Goal: Information Seeking & Learning: Learn about a topic

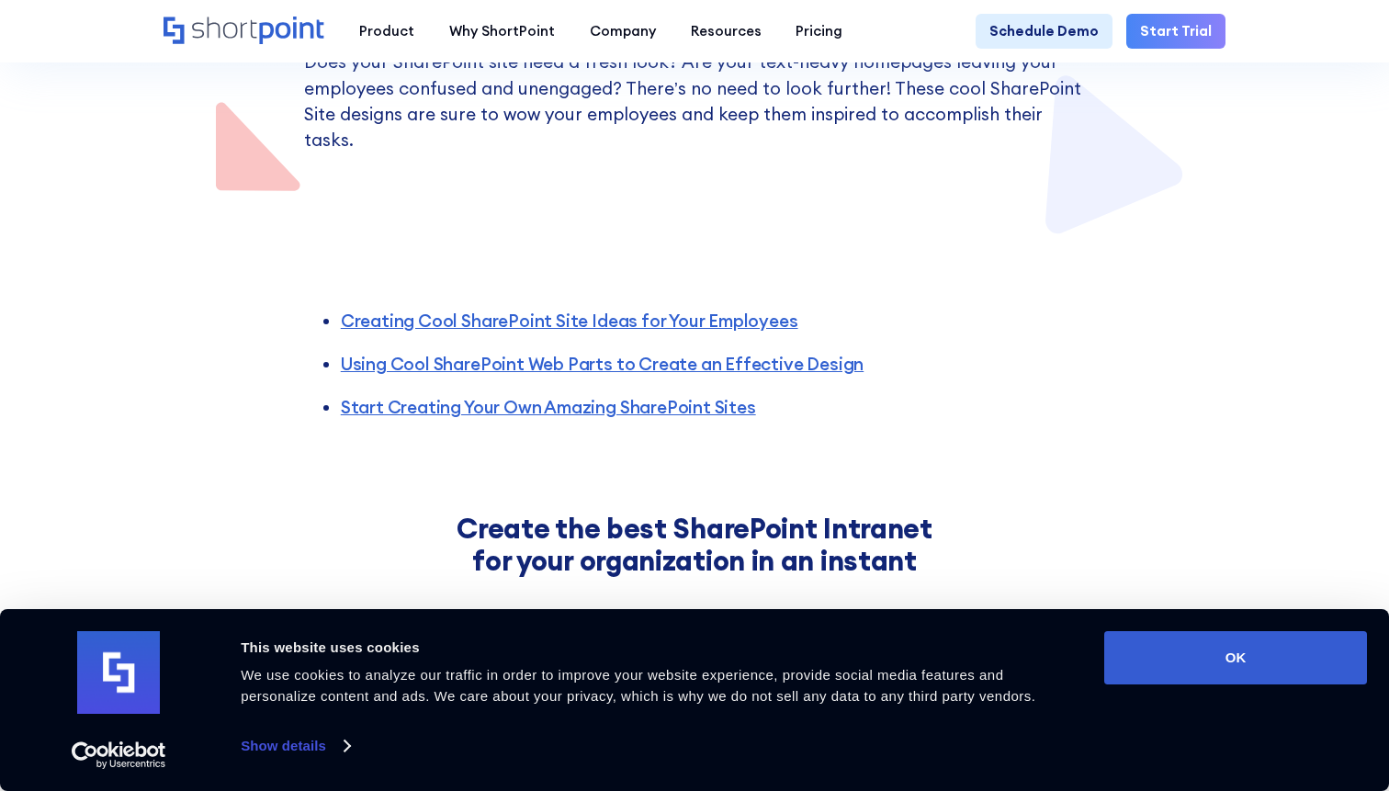
scroll to position [470, 0]
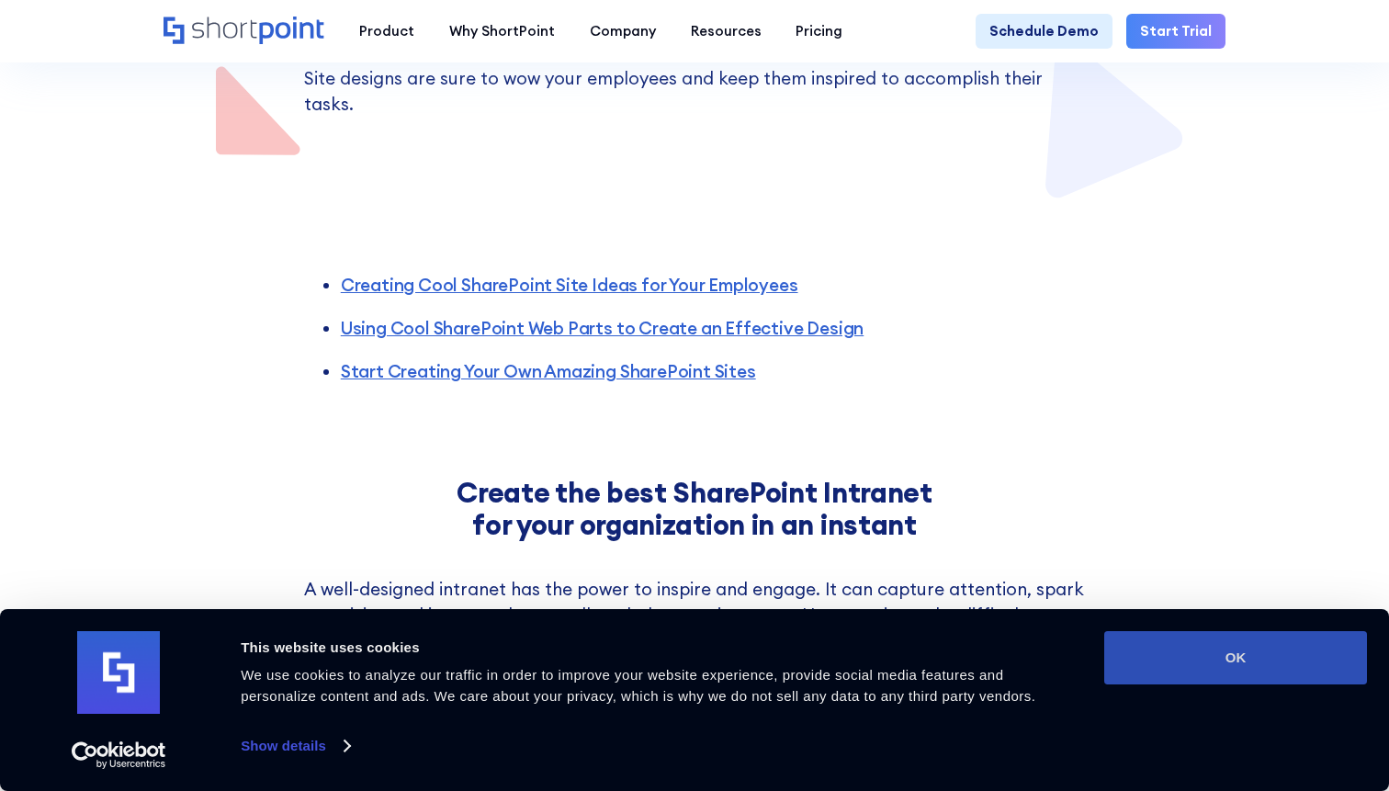
click at [1170, 655] on button "OK" at bounding box center [1235, 657] width 263 height 53
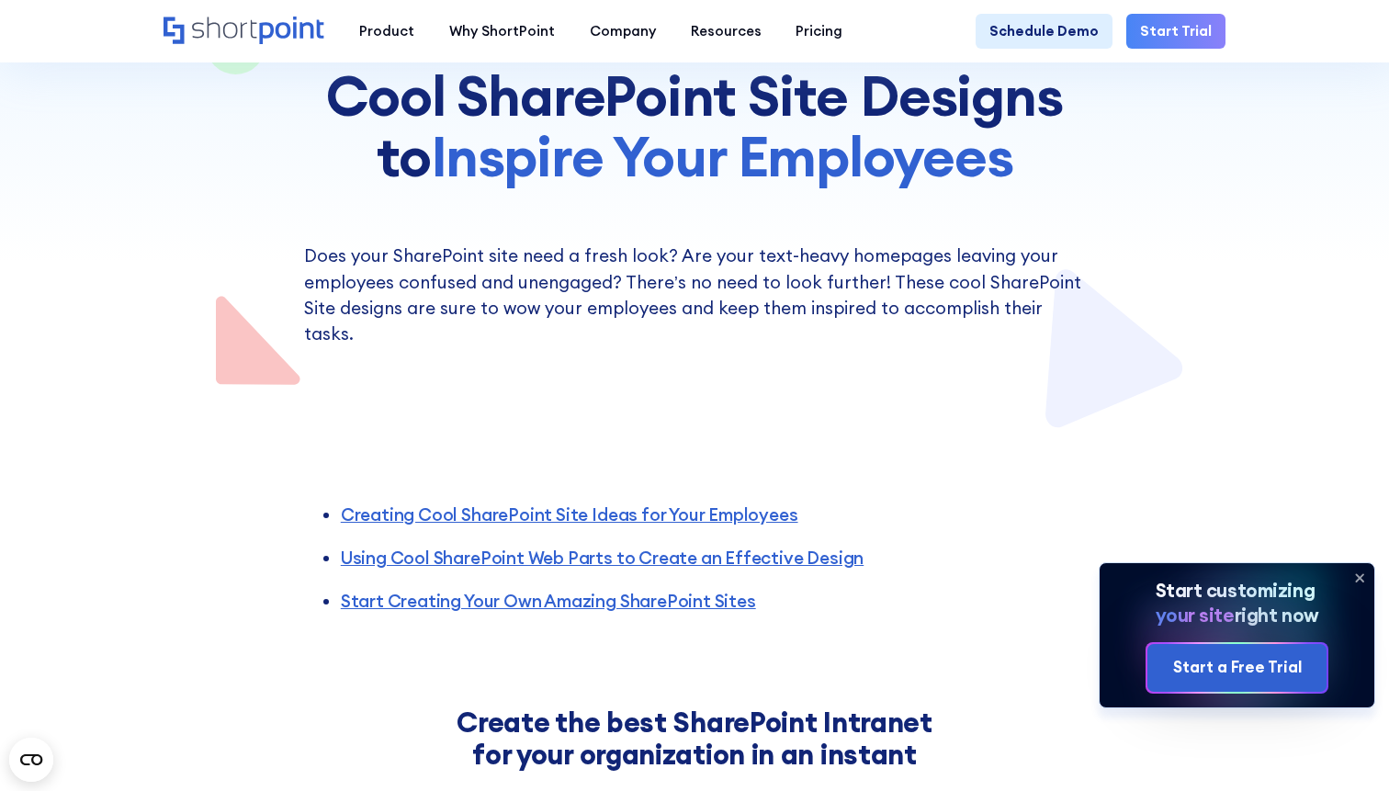
scroll to position [178, 0]
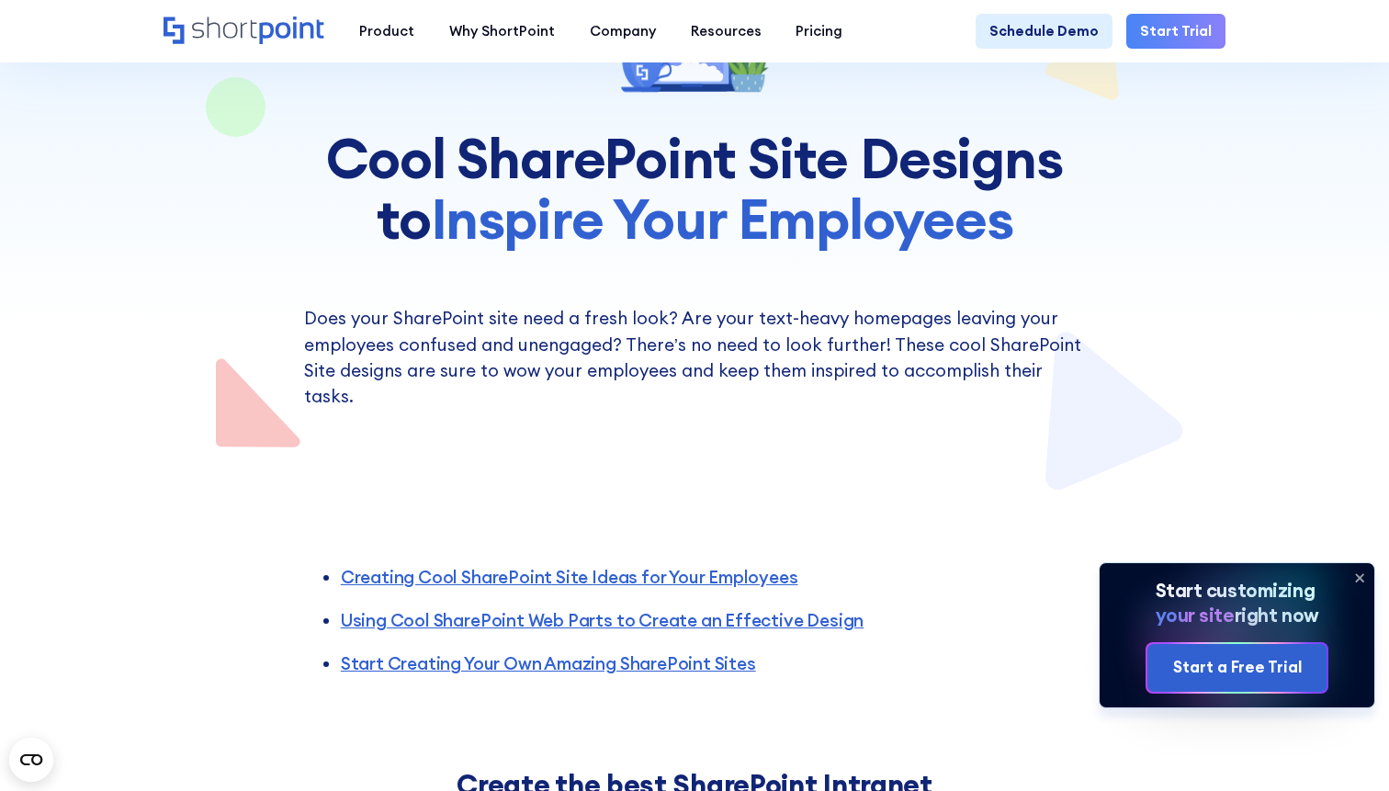
click at [1363, 578] on icon at bounding box center [1359, 577] width 29 height 29
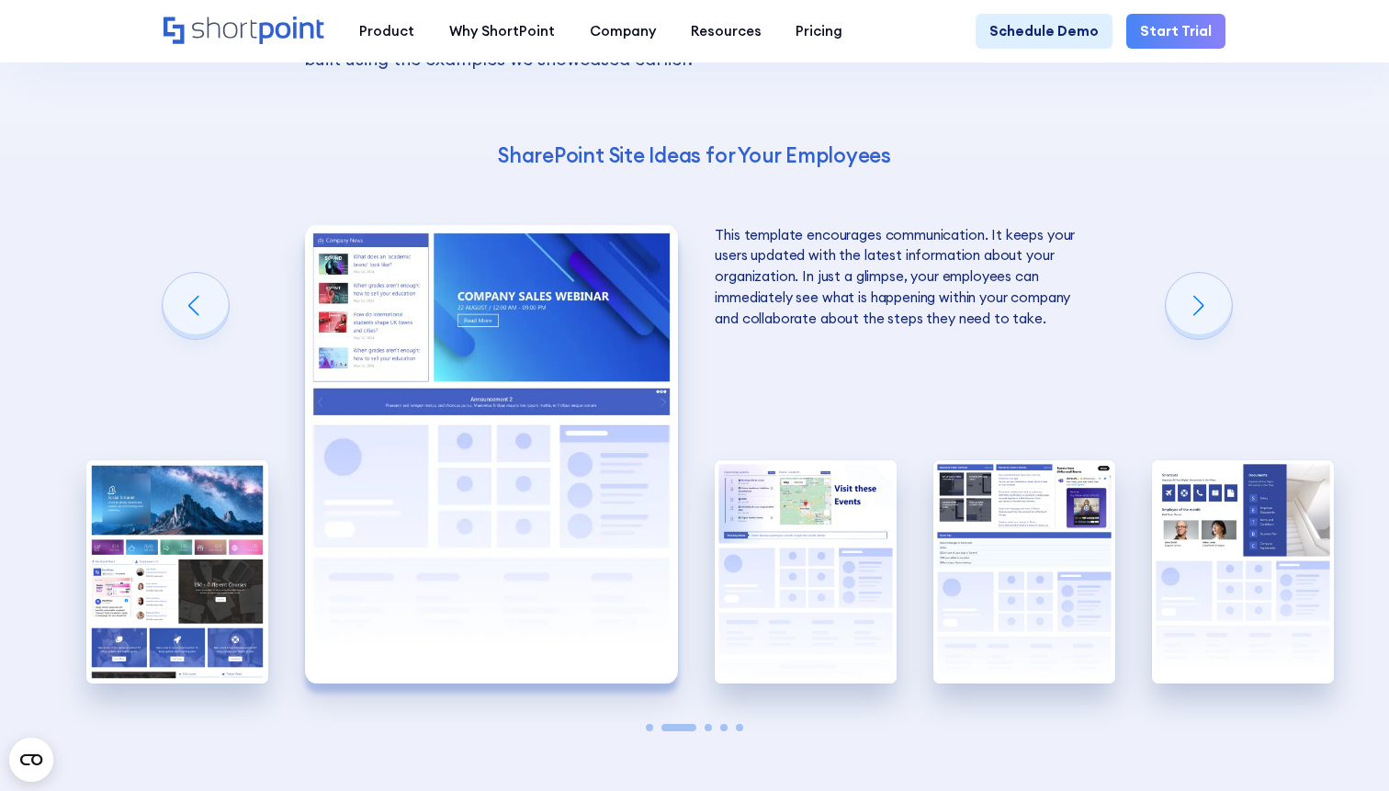
scroll to position [2958, 0]
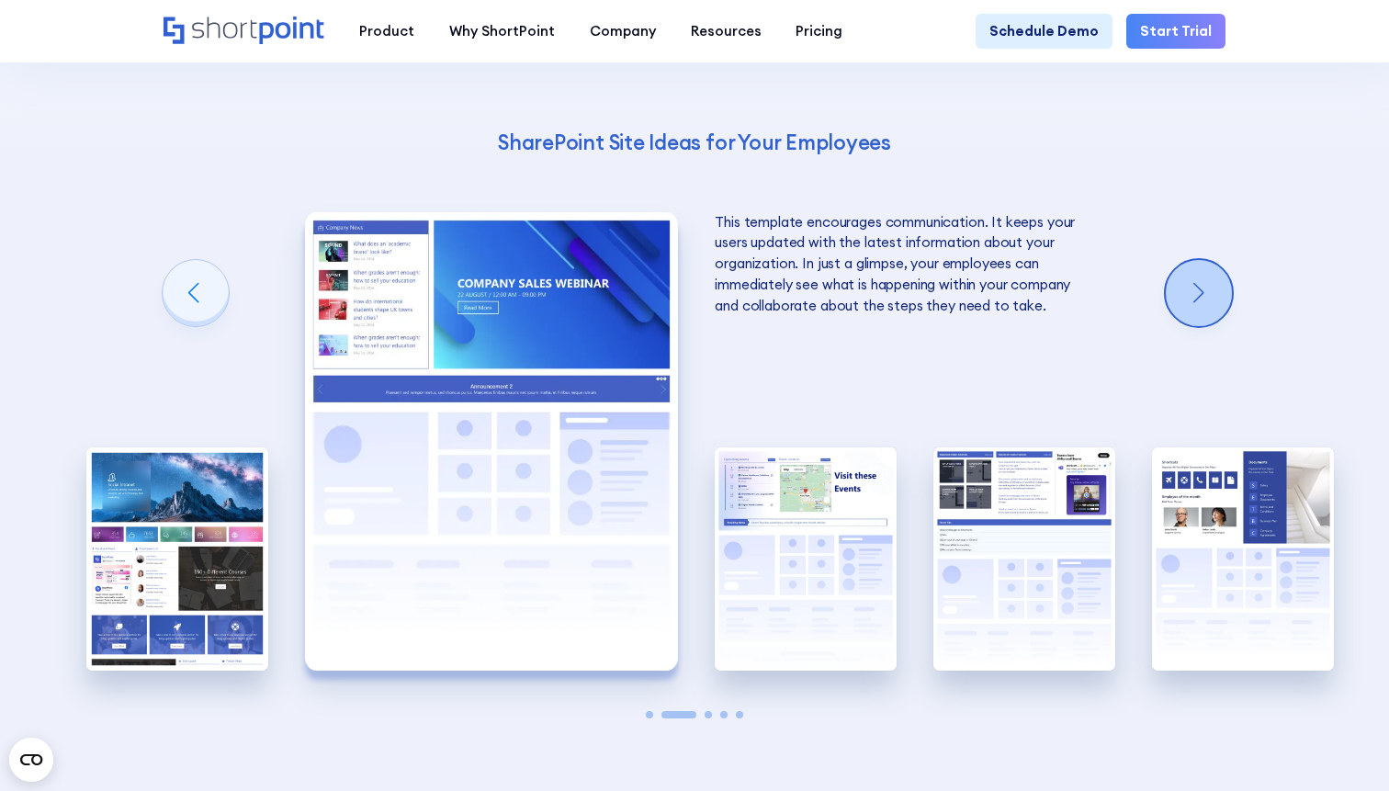
click at [1190, 260] on div "Next slide" at bounding box center [1198, 293] width 66 height 66
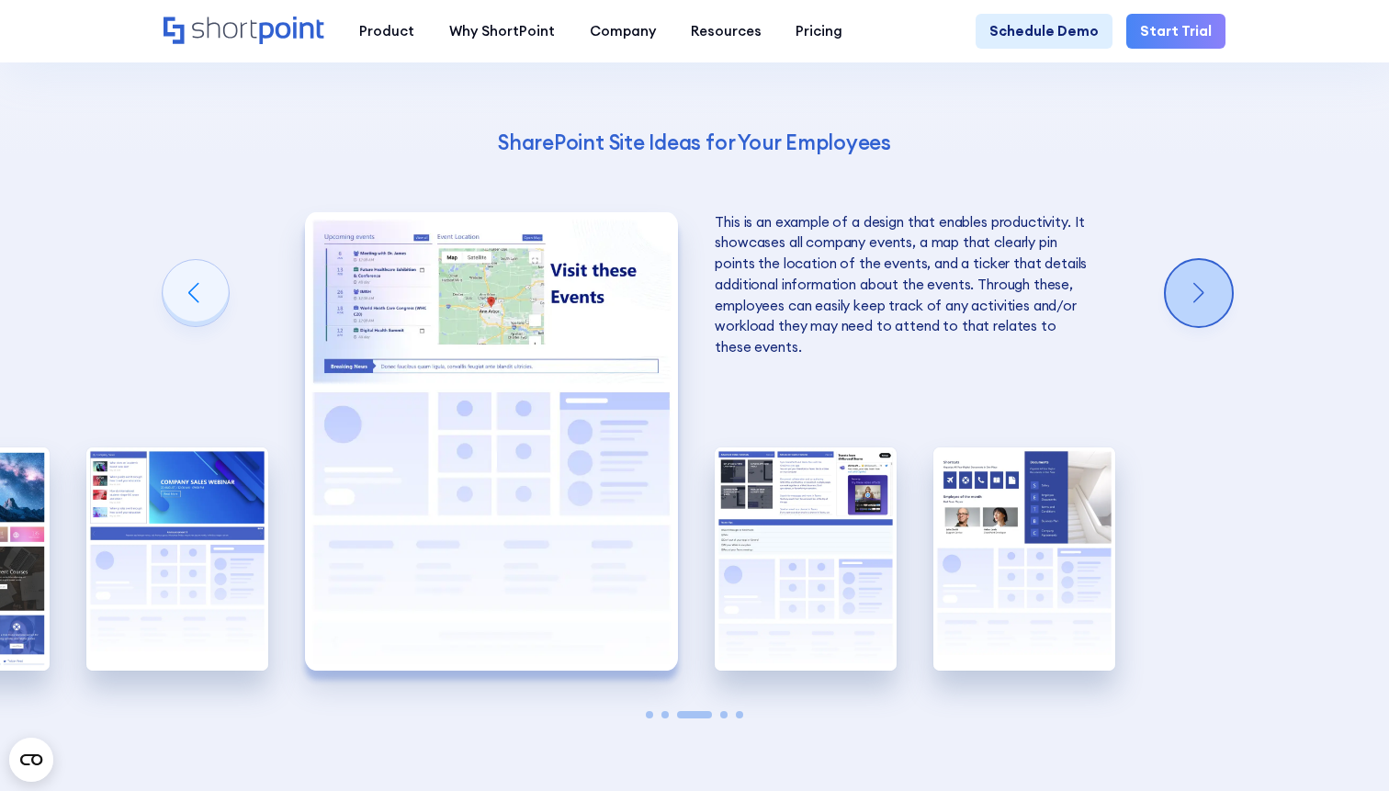
click at [1190, 260] on div "Next slide" at bounding box center [1198, 293] width 66 height 66
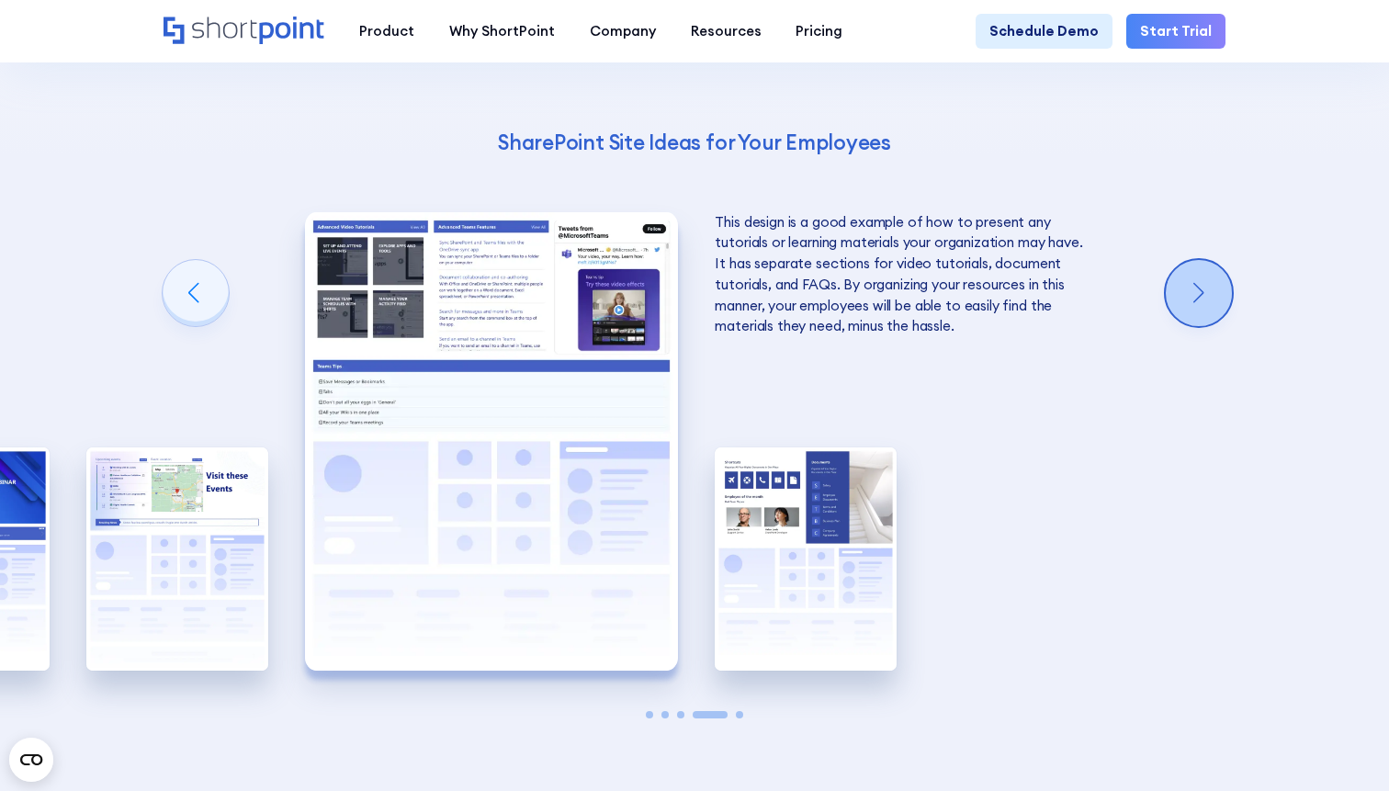
click at [1190, 260] on div "Next slide" at bounding box center [1198, 293] width 66 height 66
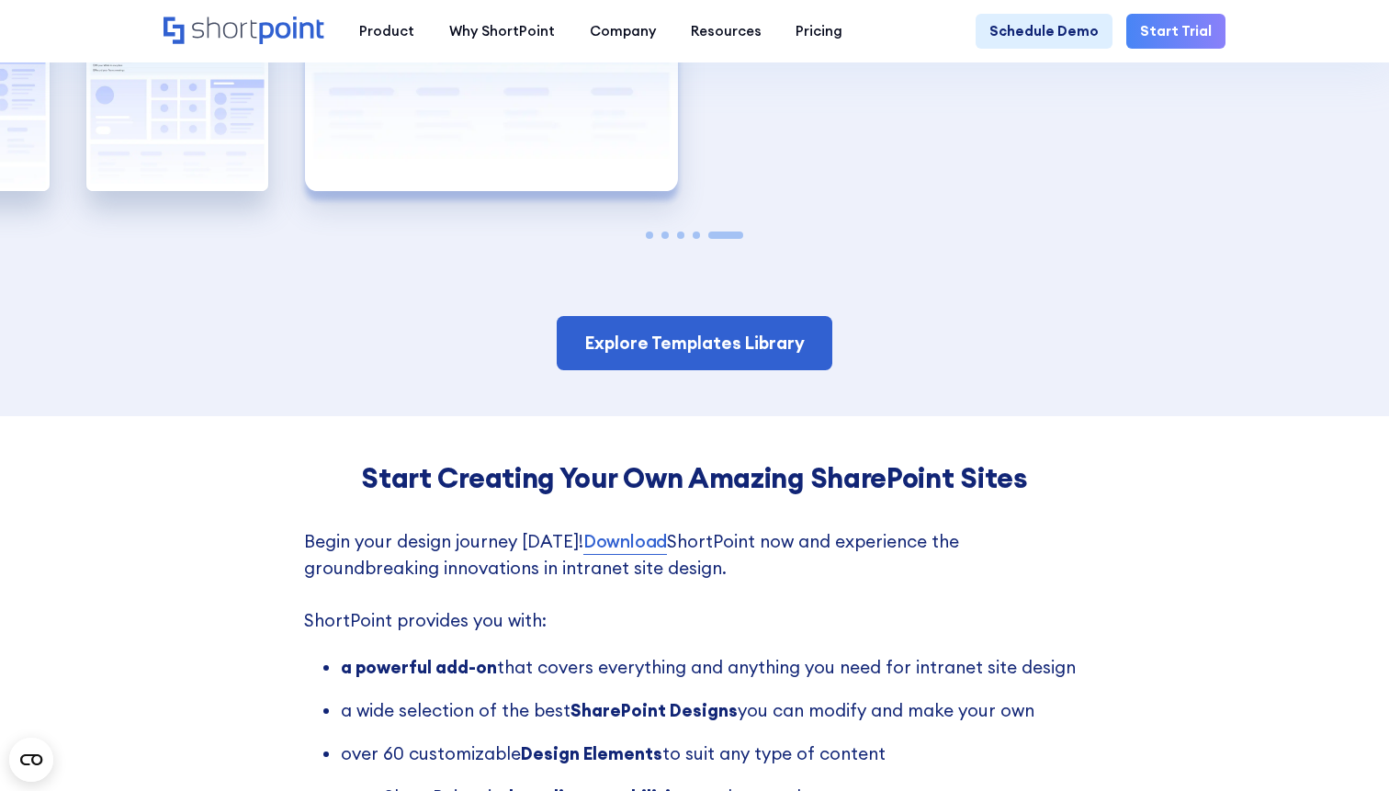
scroll to position [3423, 0]
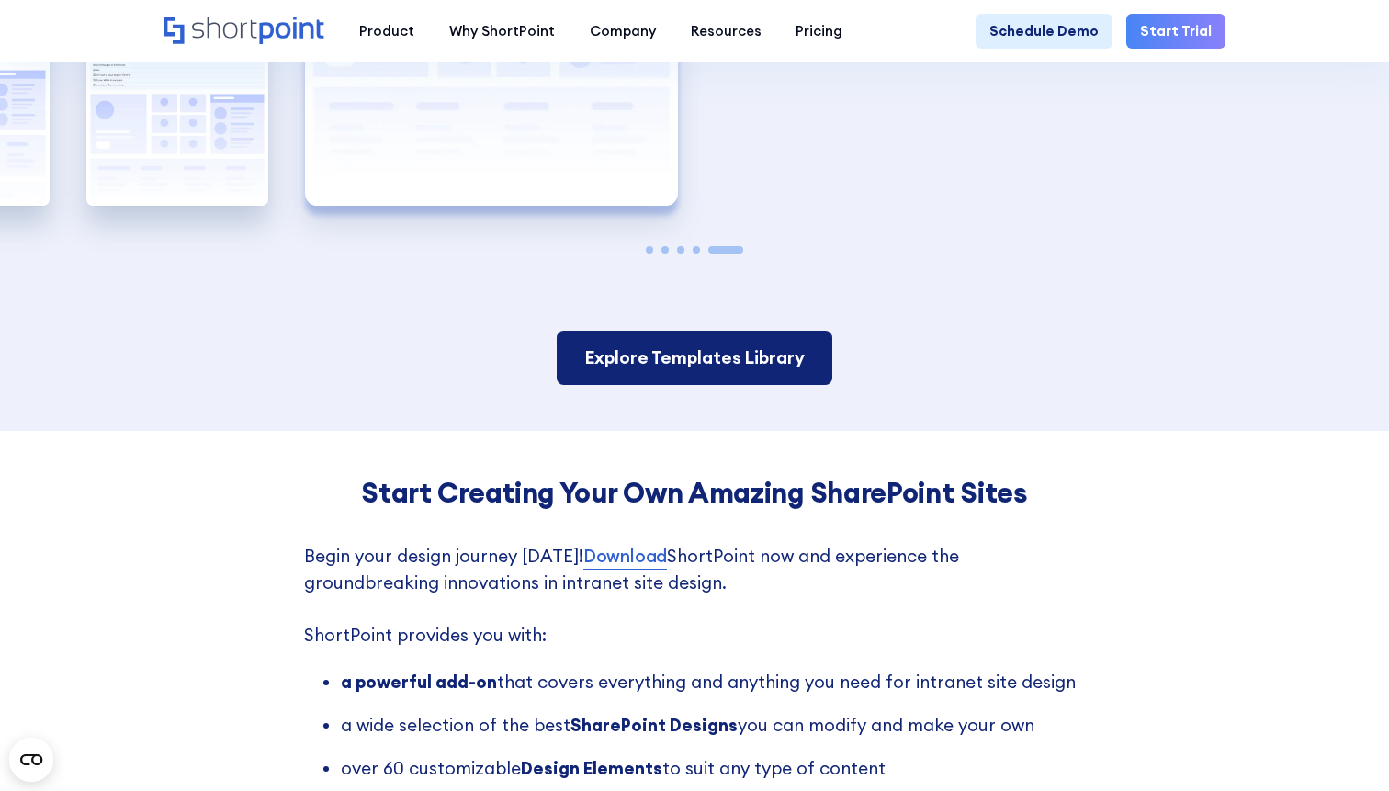
click at [707, 331] on link "Explore Templates Library" at bounding box center [694, 358] width 275 height 54
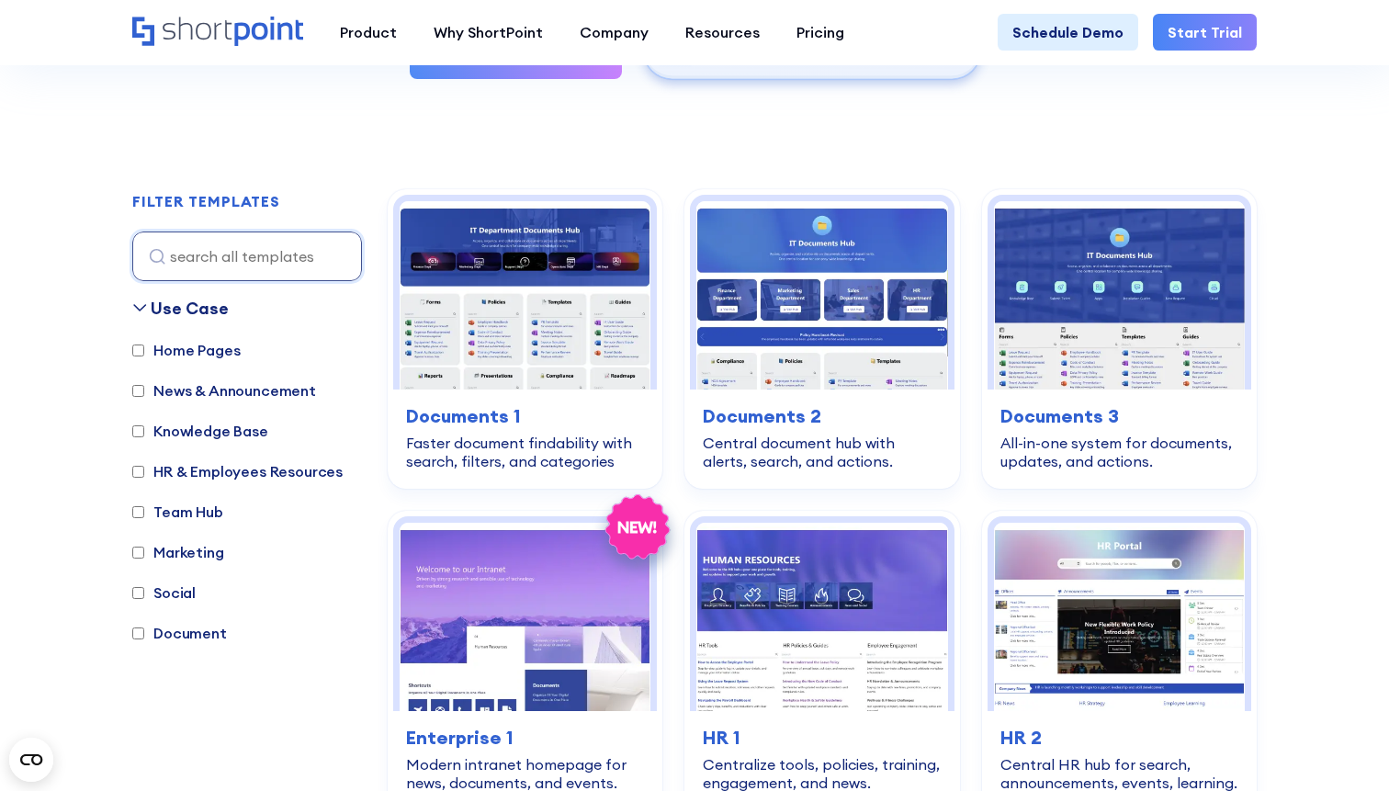
scroll to position [561, 0]
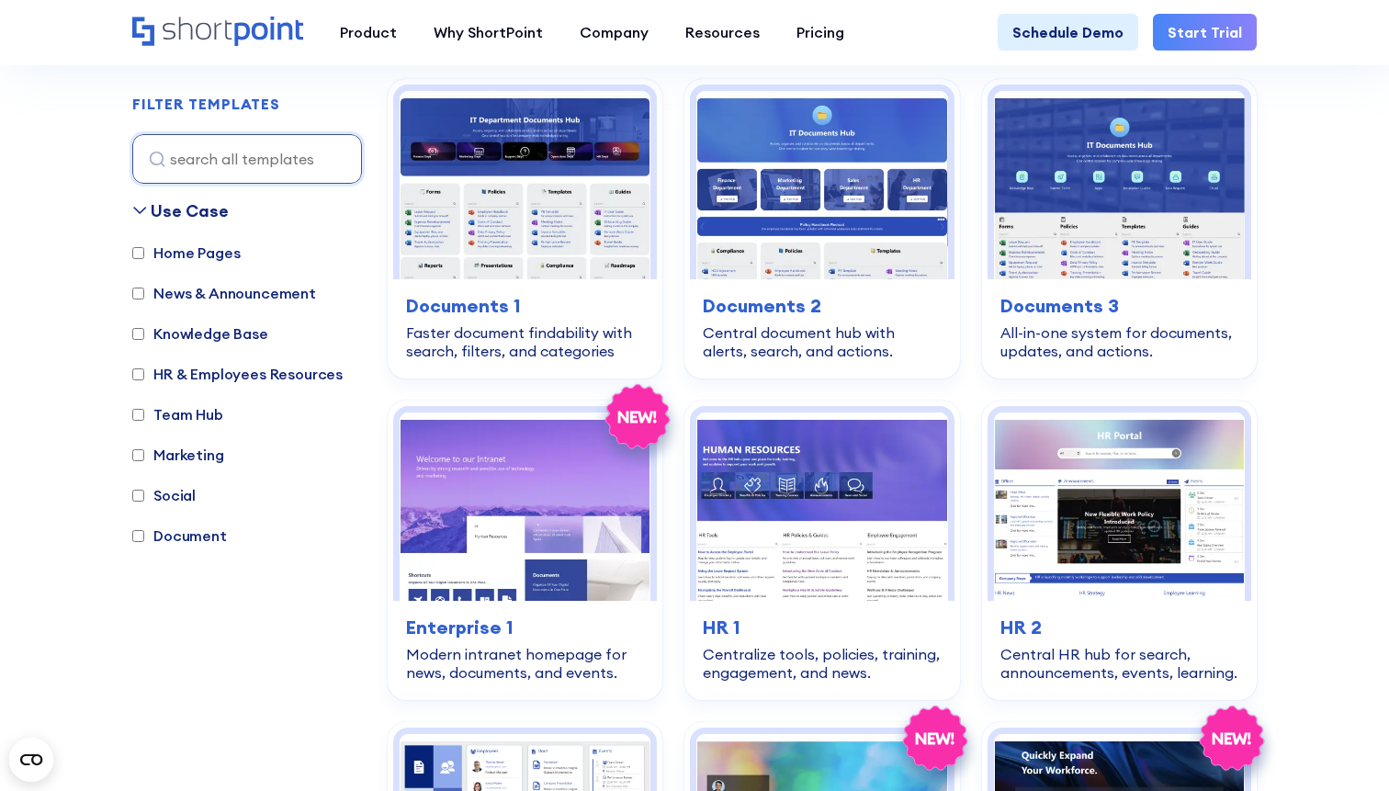
click at [143, 291] on input "News & Announcement" at bounding box center [138, 293] width 12 height 12
checkbox input "true"
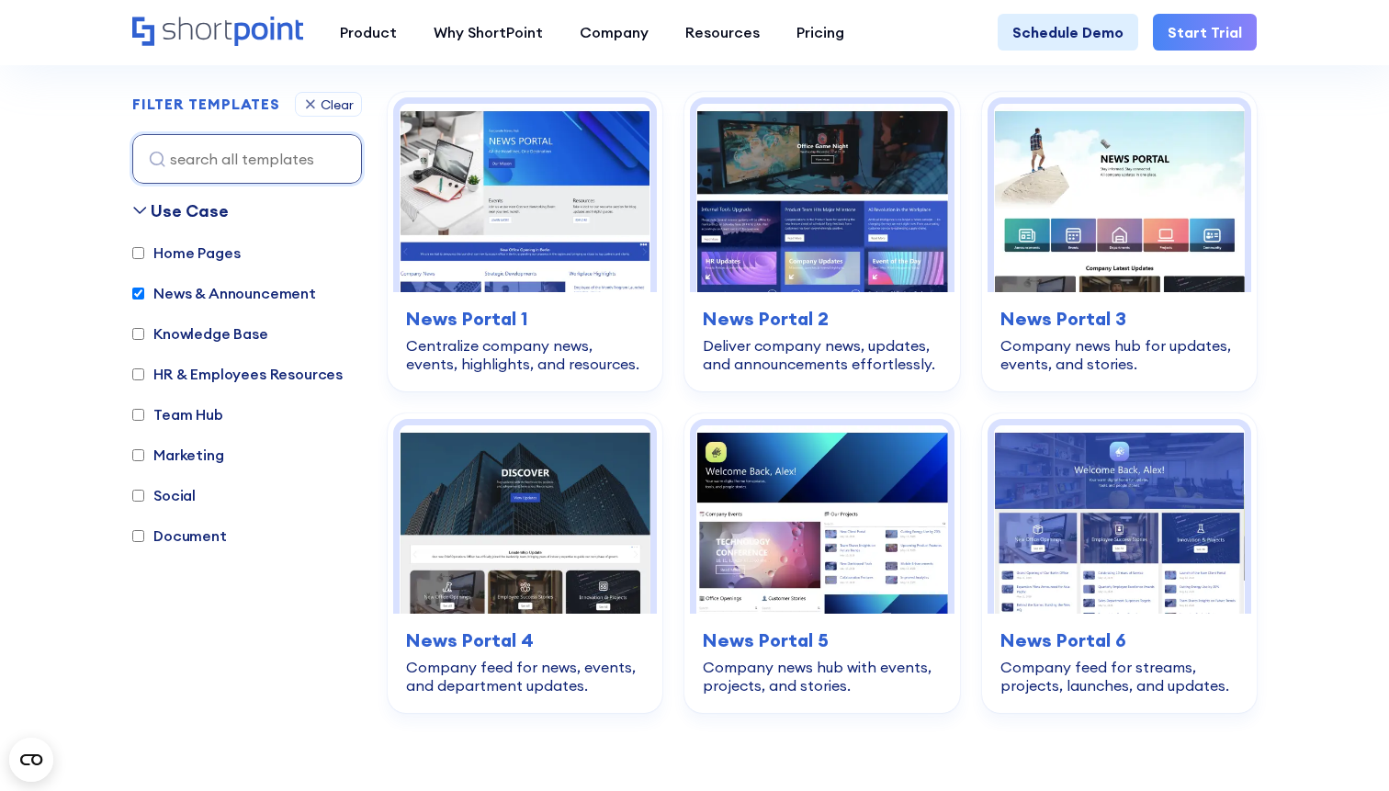
scroll to position [548, 0]
click at [139, 454] on input "Marketing" at bounding box center [138, 455] width 12 height 12
checkbox input "true"
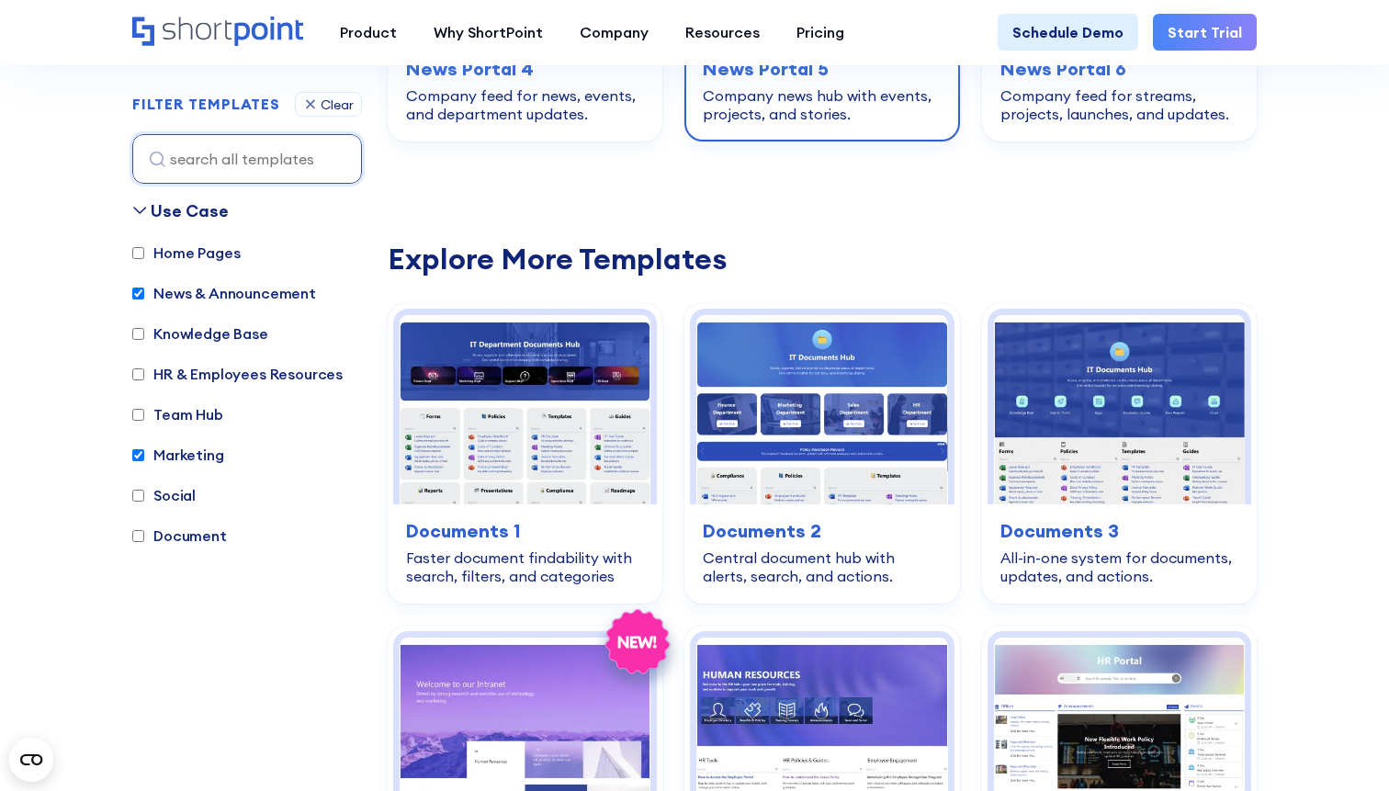
scroll to position [1127, 0]
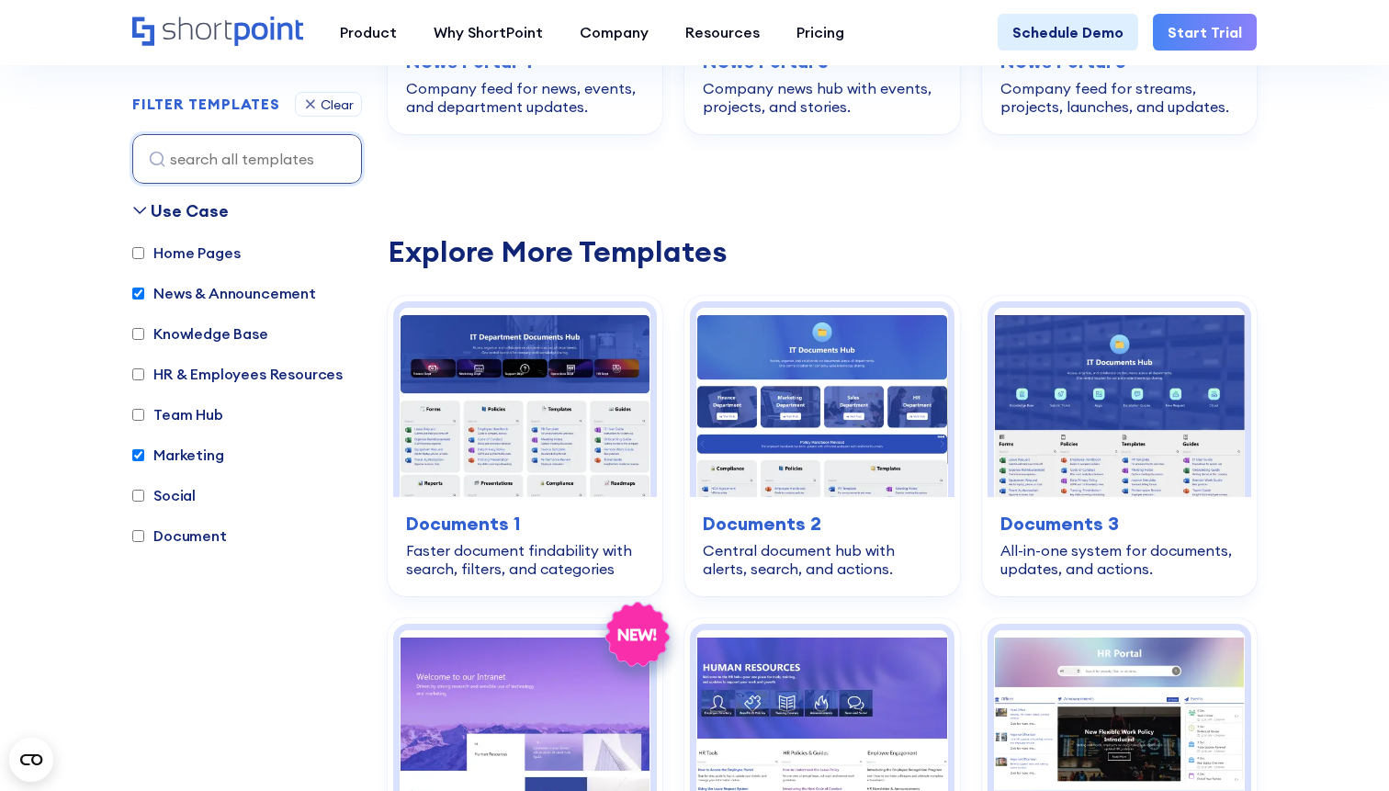
click at [143, 291] on input "News & Announcement" at bounding box center [138, 293] width 12 height 12
checkbox input "false"
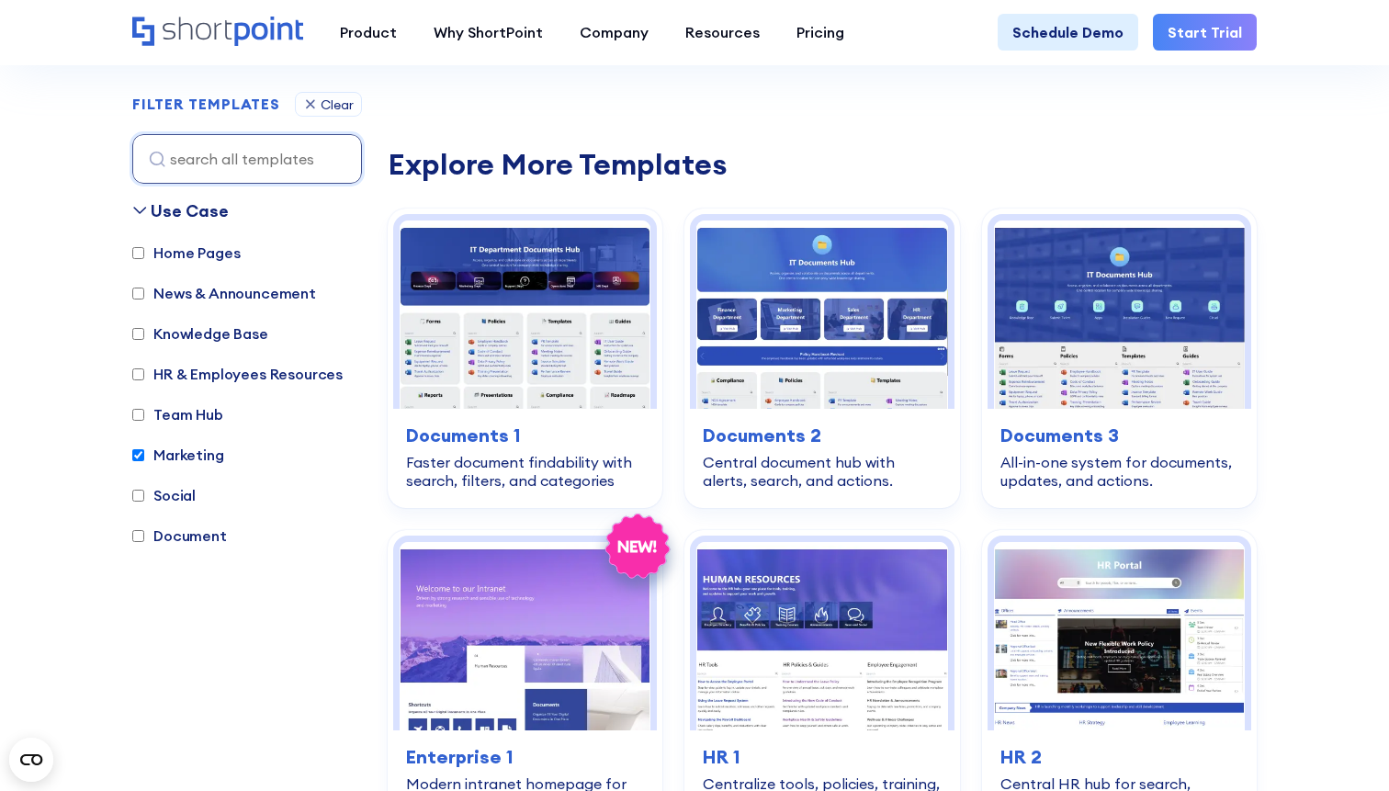
scroll to position [595, 0]
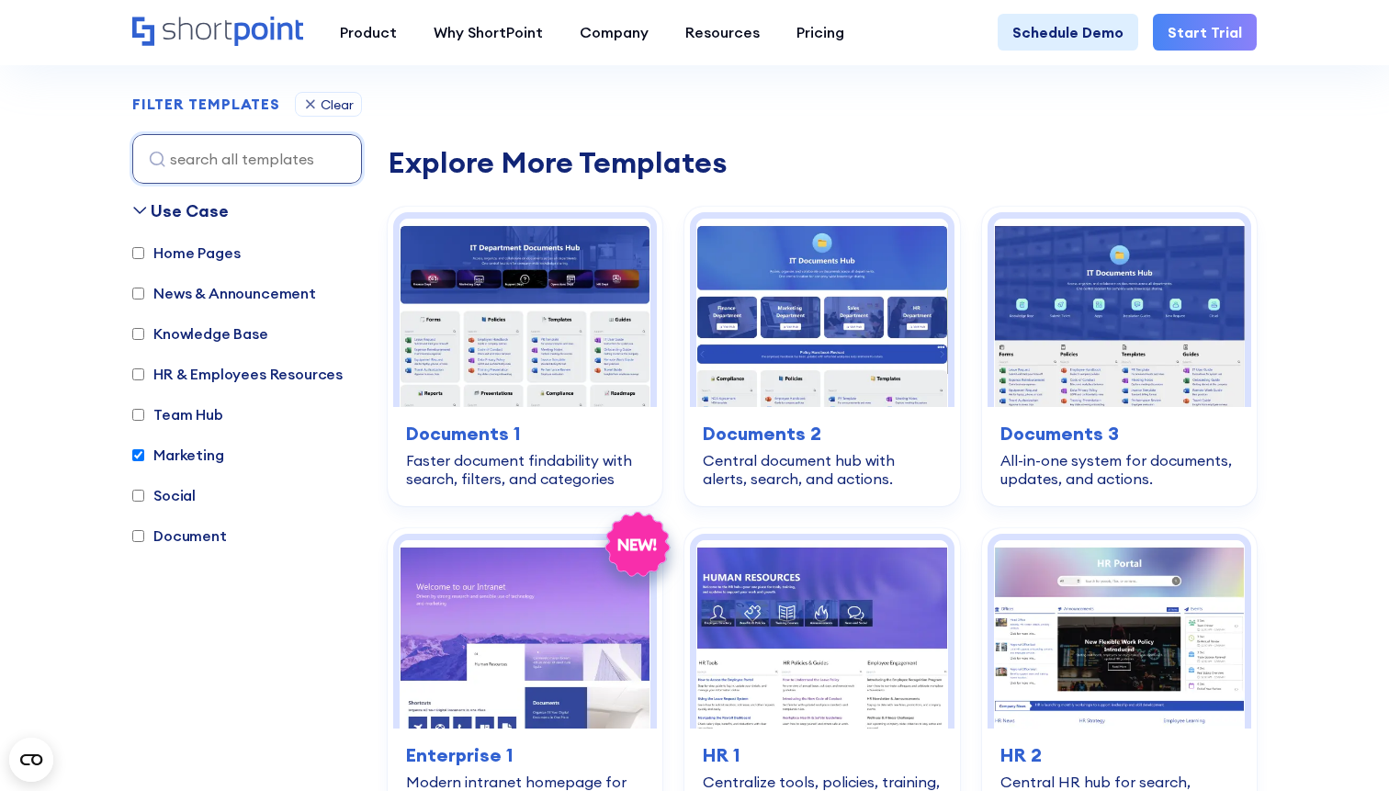
click at [143, 456] on input "Marketing" at bounding box center [138, 455] width 12 height 12
checkbox input "false"
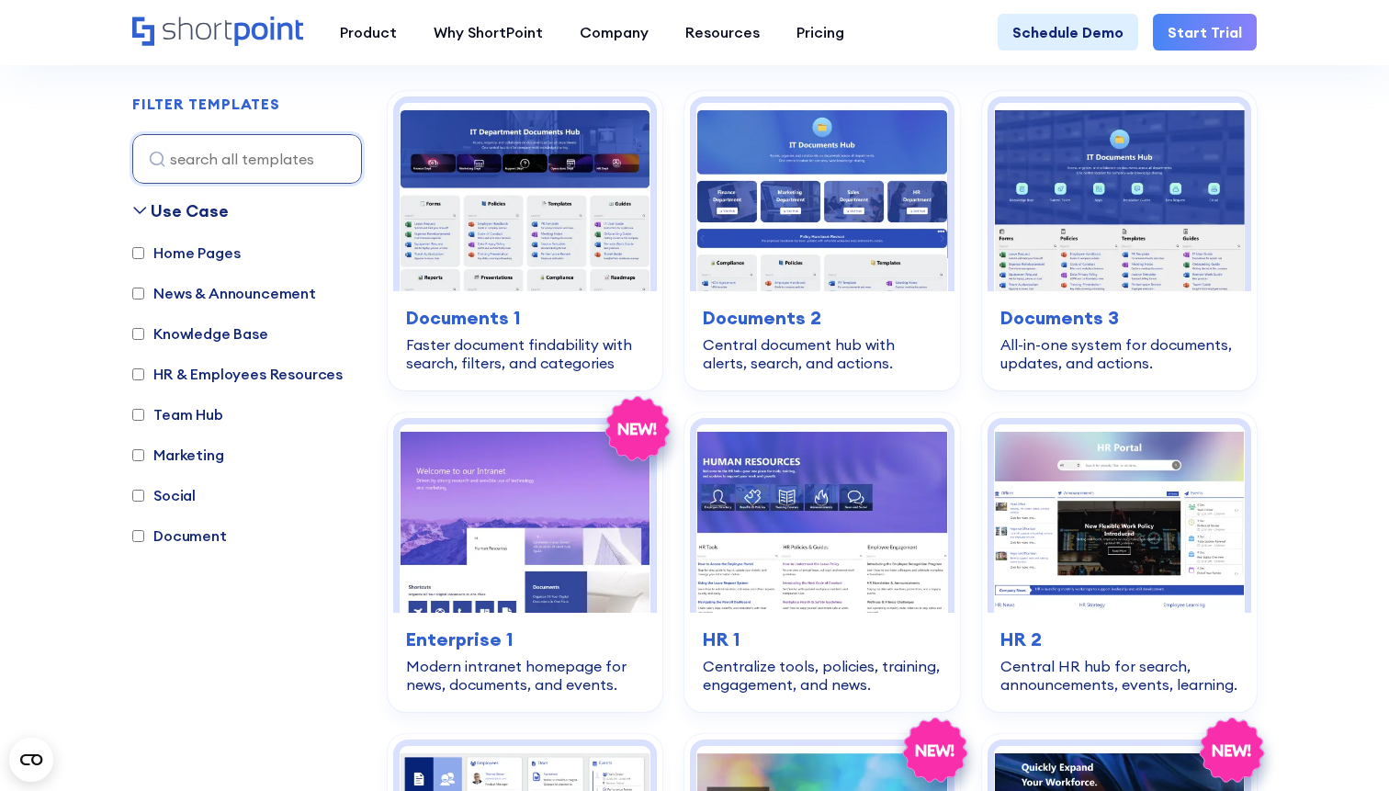
scroll to position [548, 0]
click at [140, 334] on input "Knowledge Base" at bounding box center [138, 334] width 12 height 12
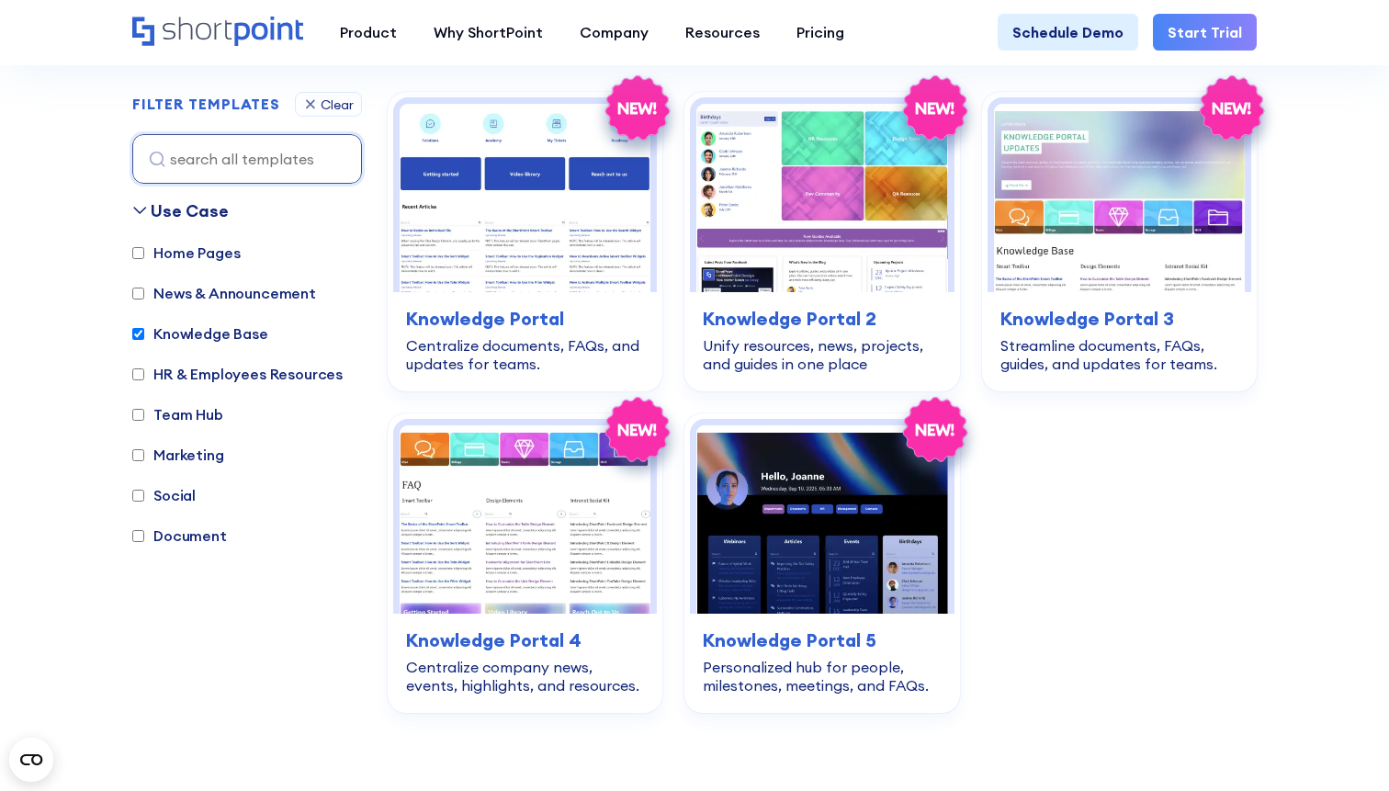
click at [141, 329] on input "Knowledge Base" at bounding box center [138, 334] width 12 height 12
checkbox input "false"
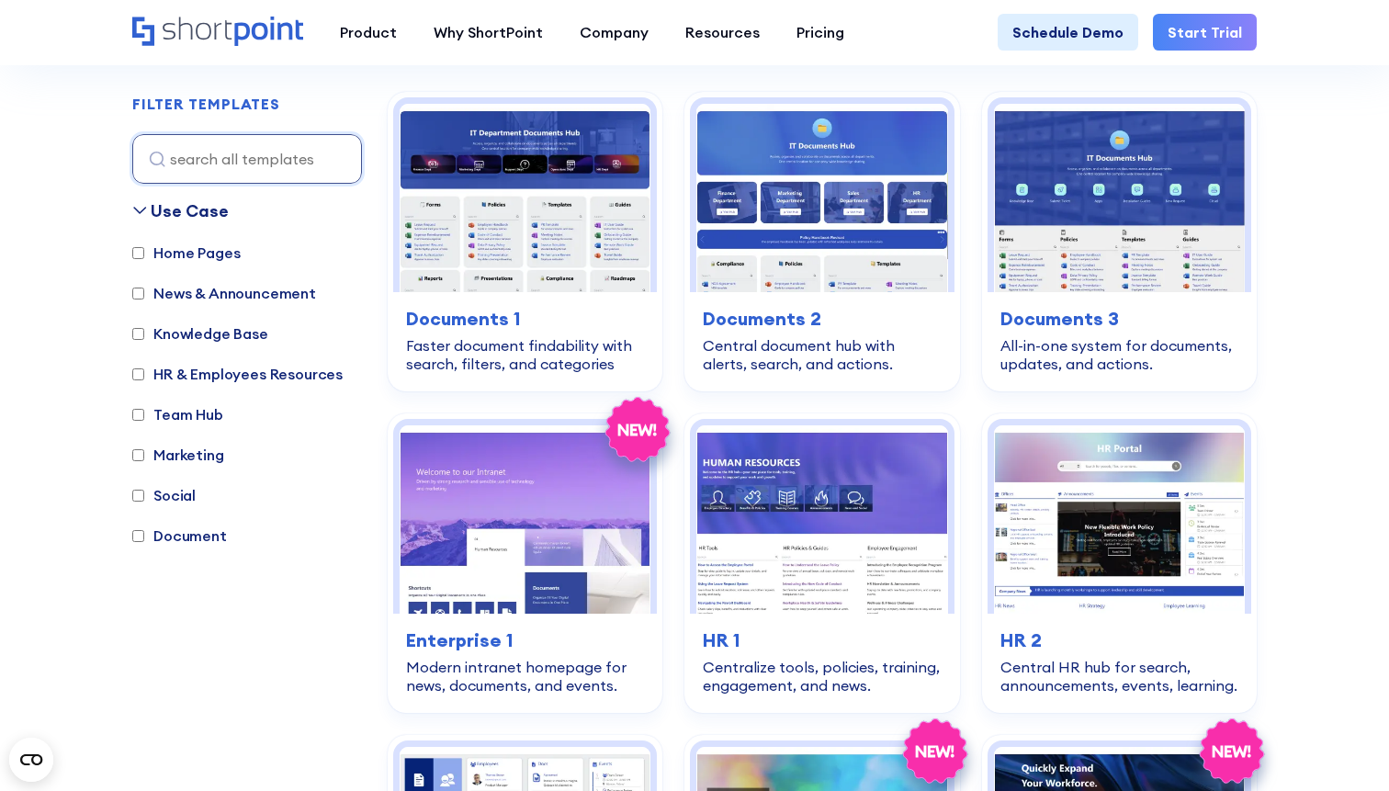
click at [138, 291] on input "News & Announcement" at bounding box center [138, 293] width 12 height 12
checkbox input "true"
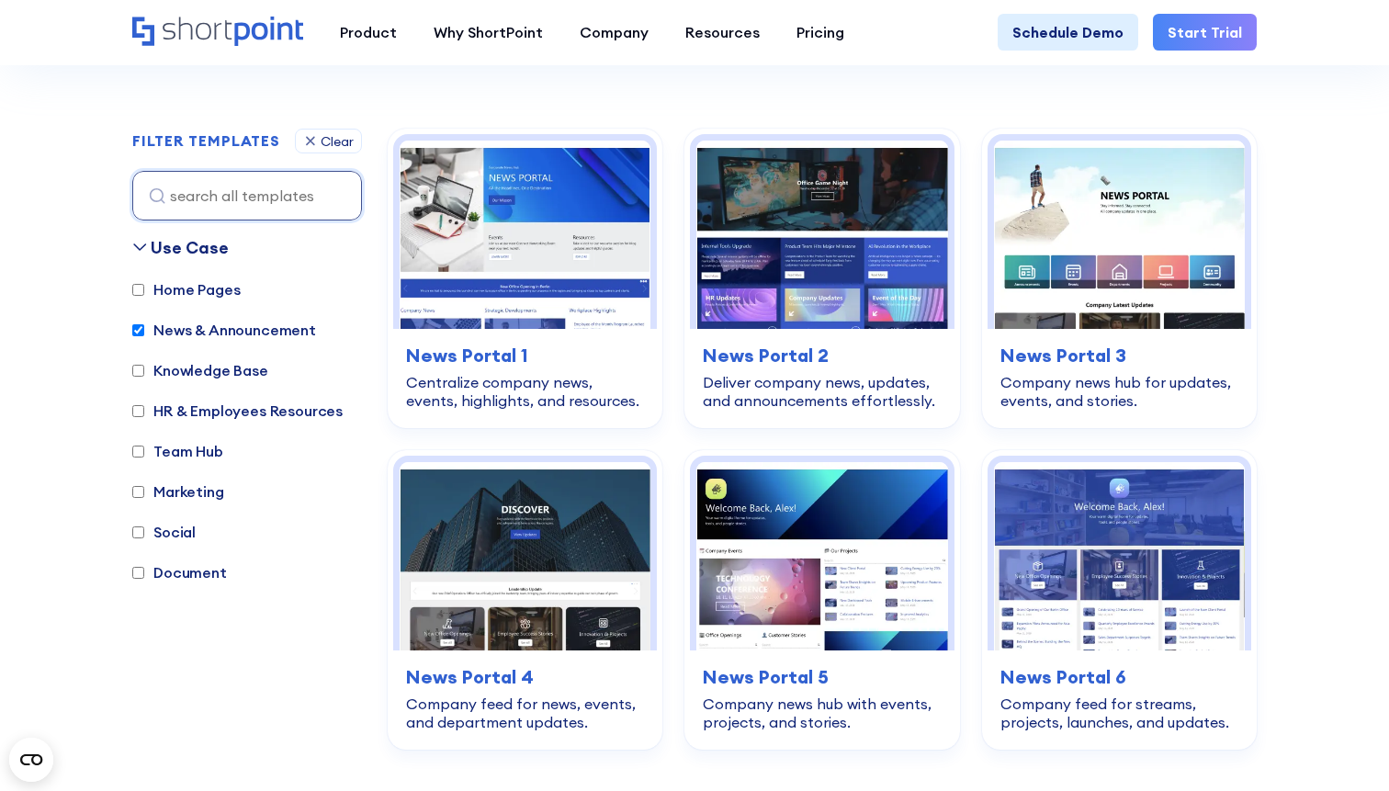
scroll to position [511, 0]
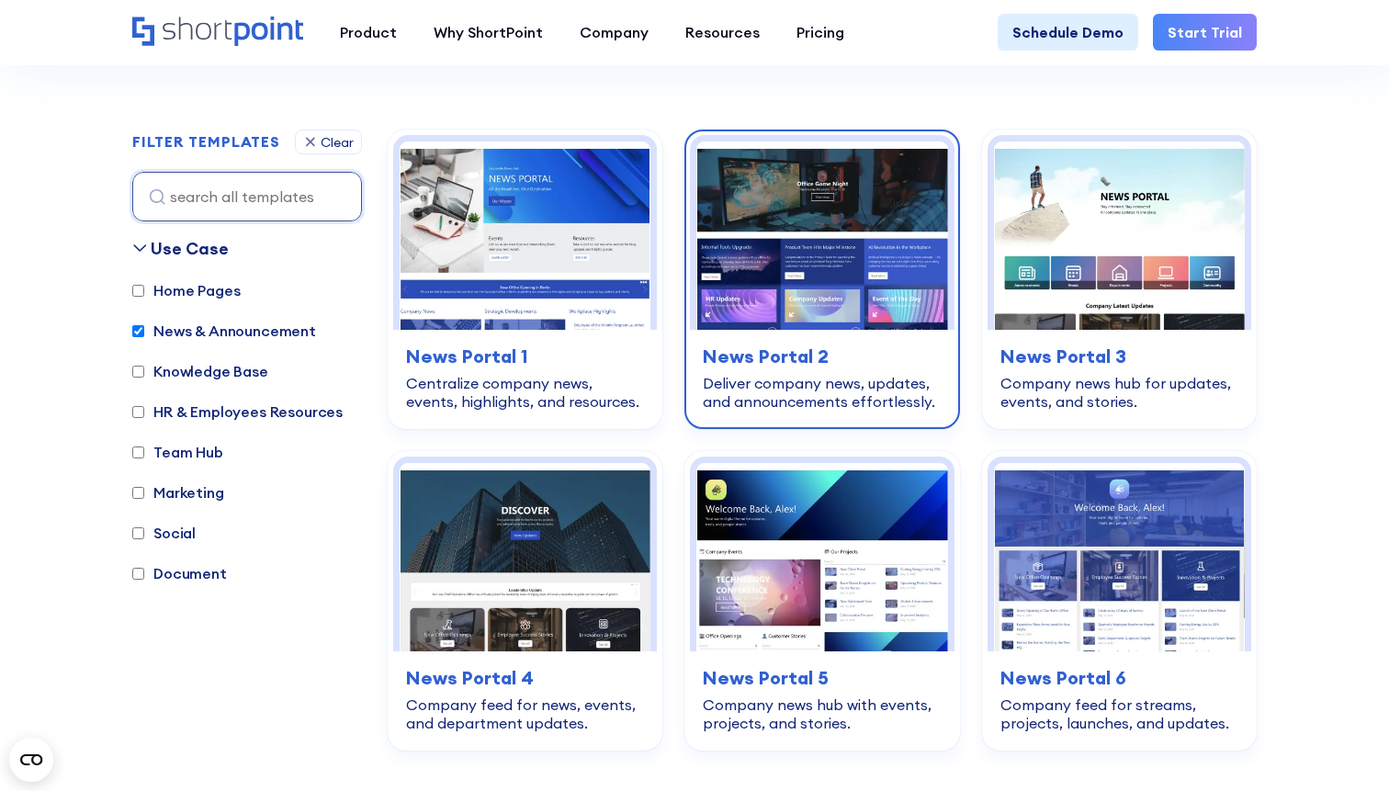
click at [909, 368] on h3 "News Portal 2" at bounding box center [822, 357] width 238 height 28
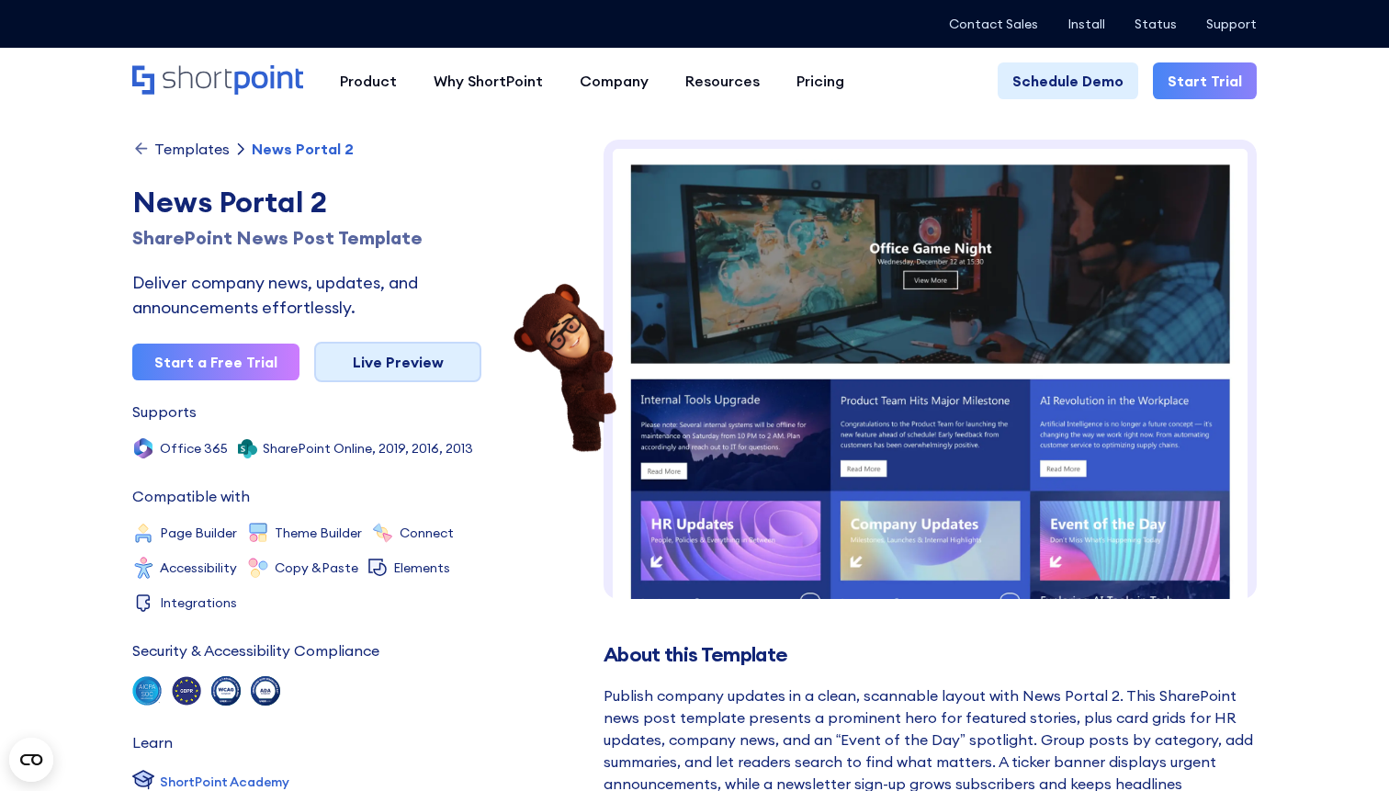
click at [409, 370] on link "Live Preview" at bounding box center [397, 362] width 167 height 40
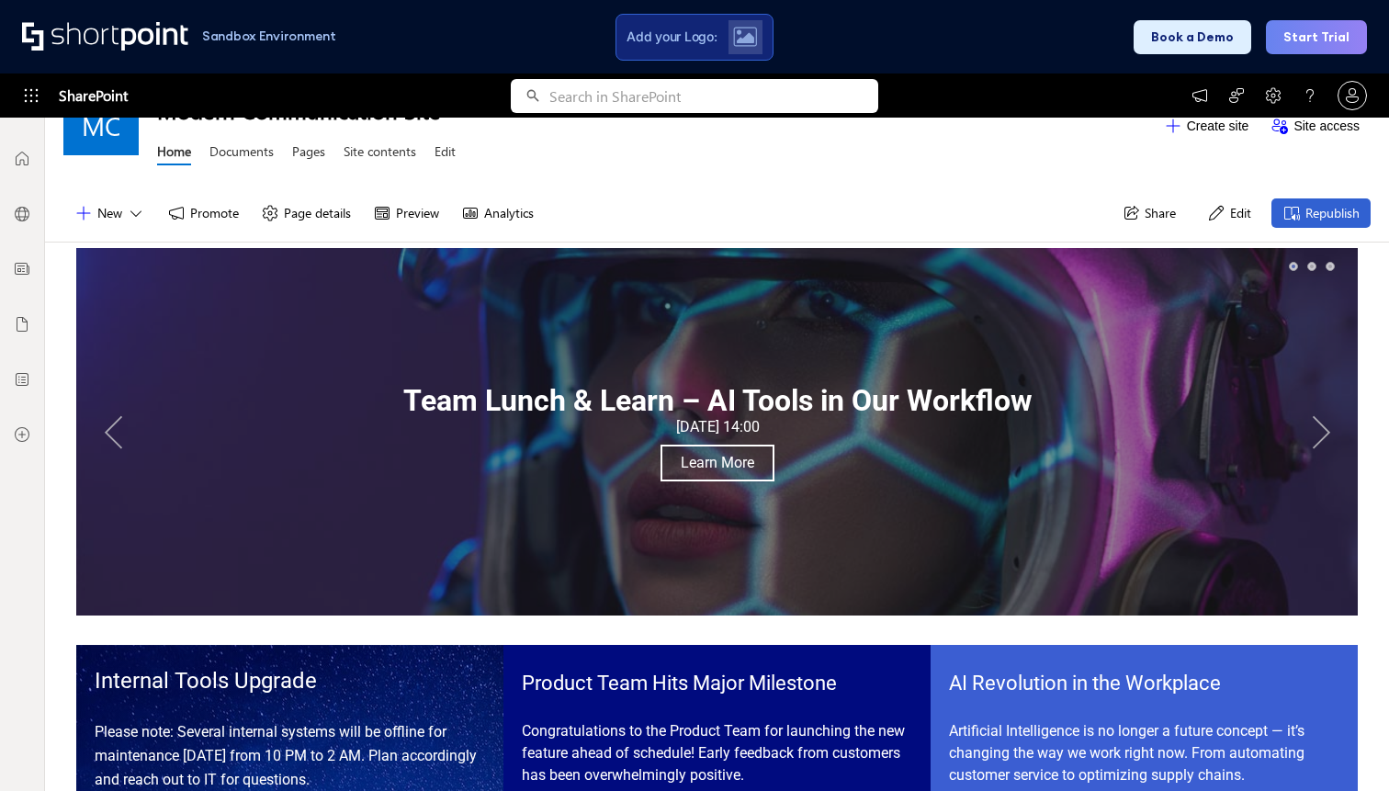
scroll to position [43, 0]
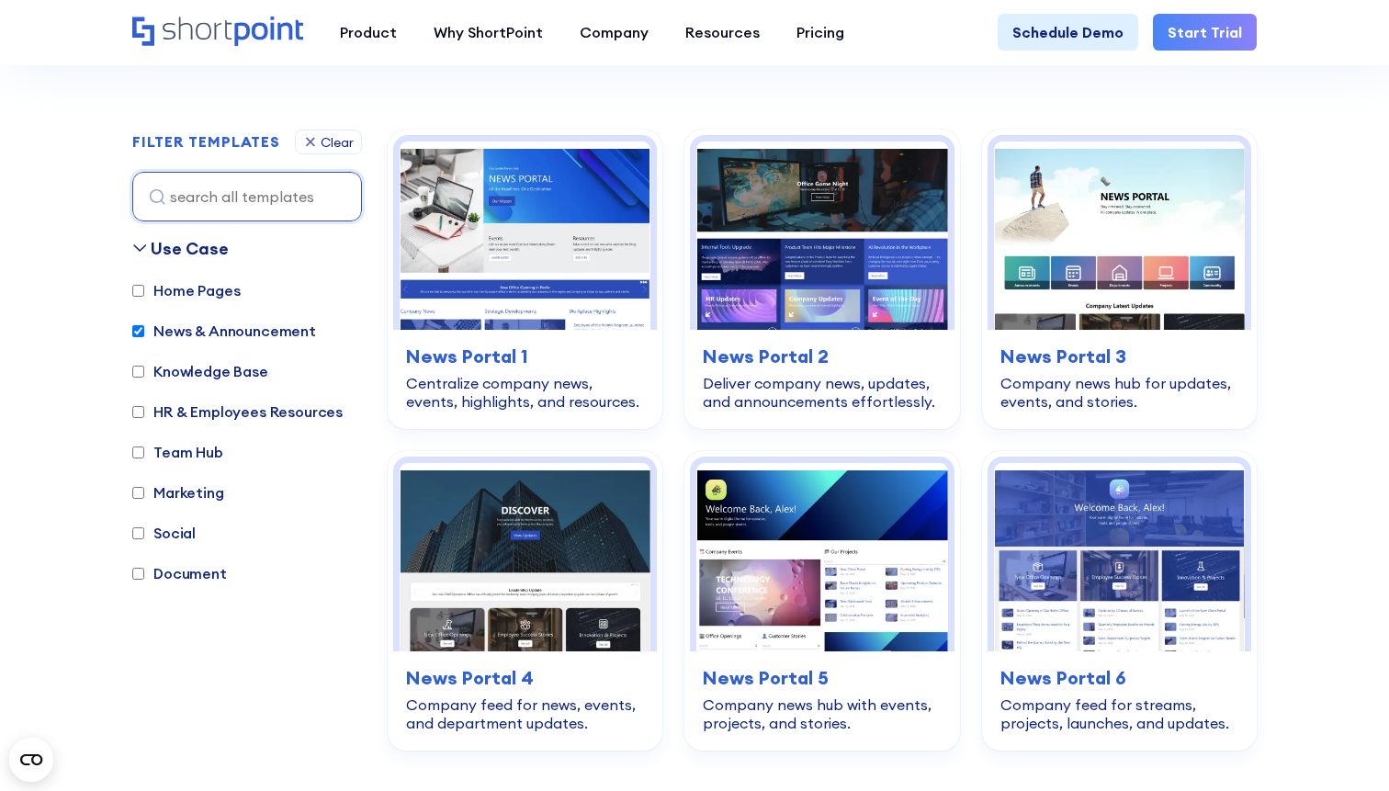
click at [140, 336] on input "News & Announcement" at bounding box center [138, 331] width 12 height 12
checkbox input "false"
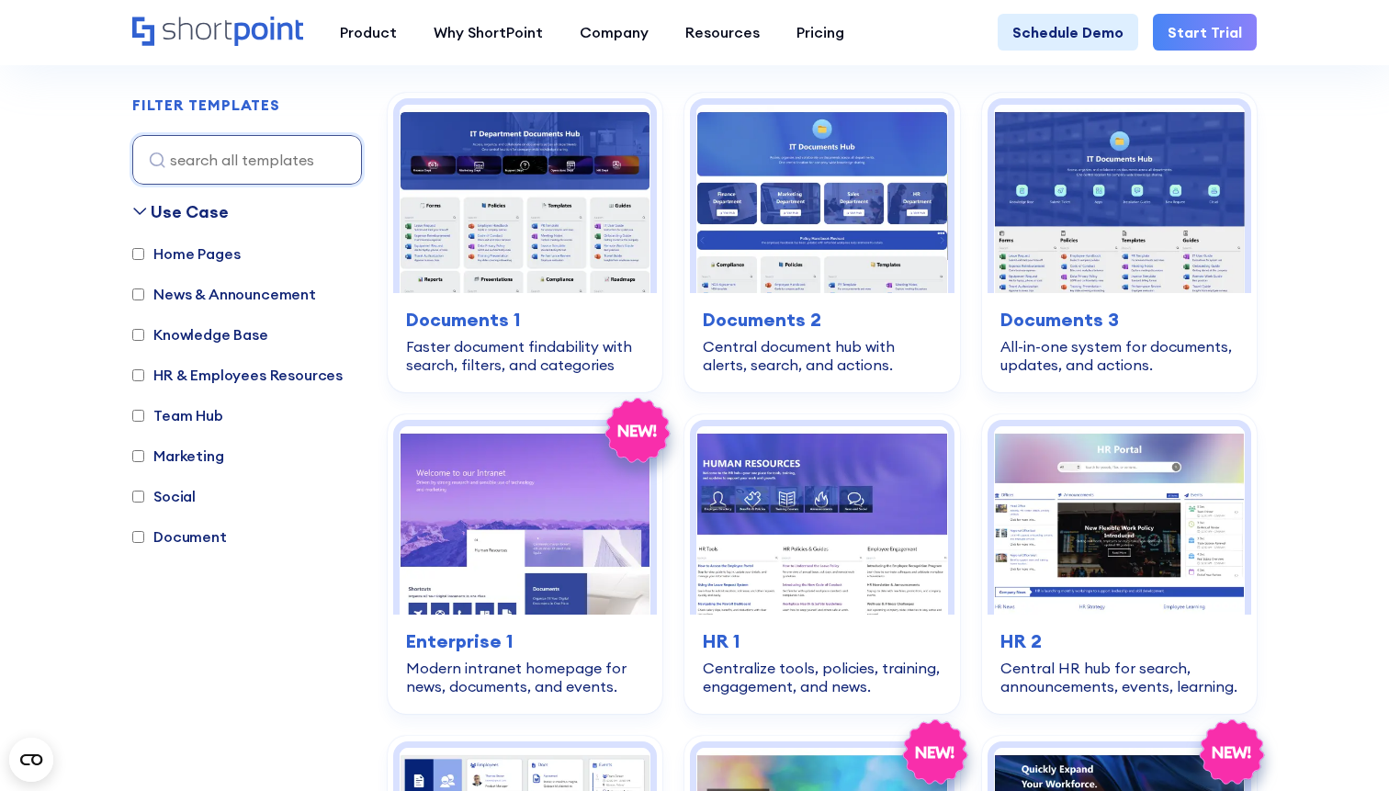
scroll to position [548, 0]
click at [141, 458] on input "Marketing" at bounding box center [138, 455] width 12 height 12
checkbox input "true"
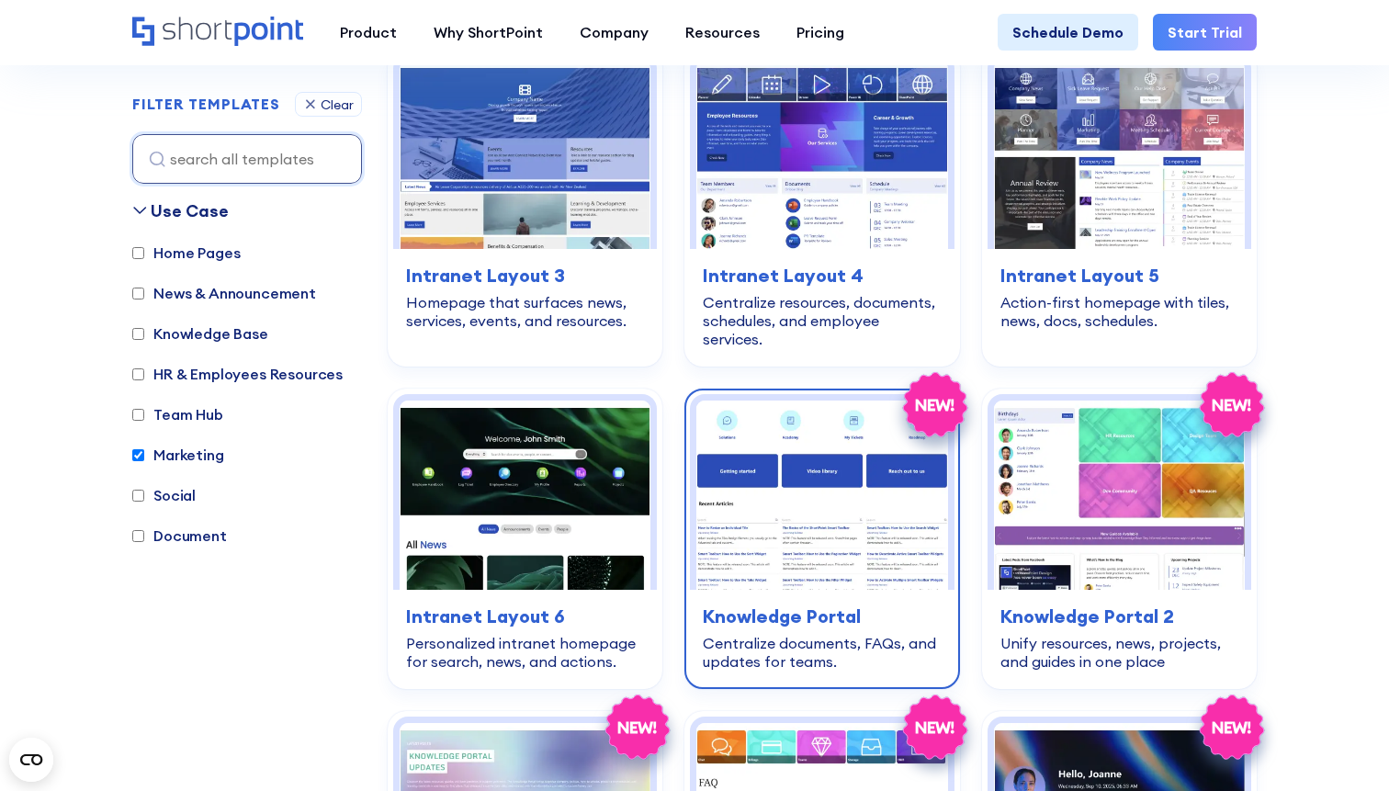
scroll to position [2223, 0]
